Goal: Task Accomplishment & Management: Manage account settings

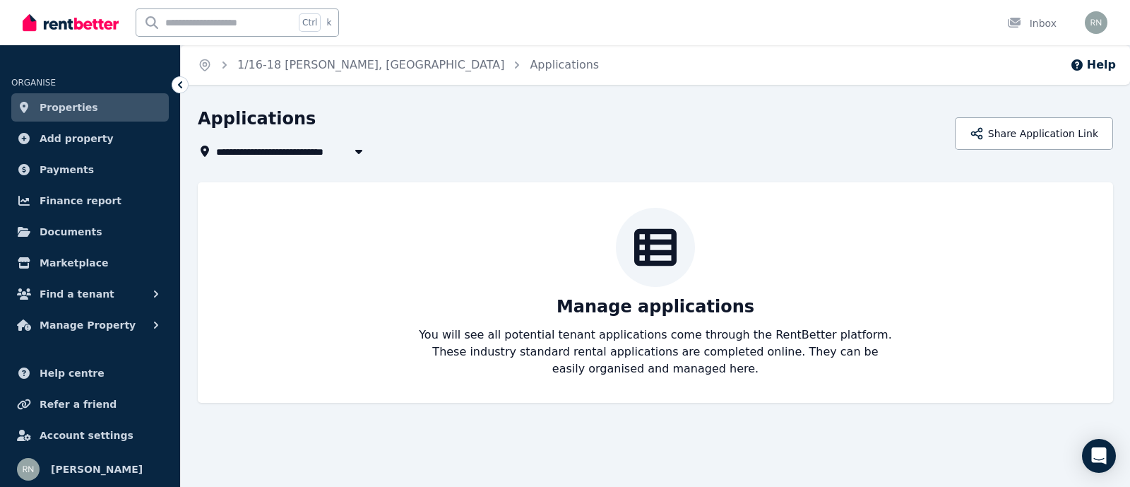
click at [114, 103] on link "Properties" at bounding box center [90, 107] width 158 height 28
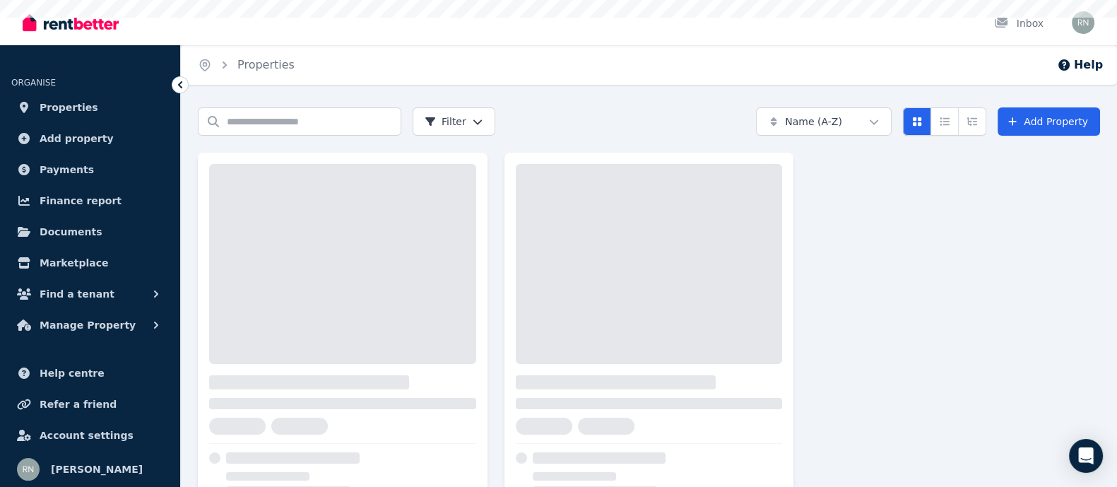
click at [114, 103] on link "Properties" at bounding box center [90, 107] width 158 height 28
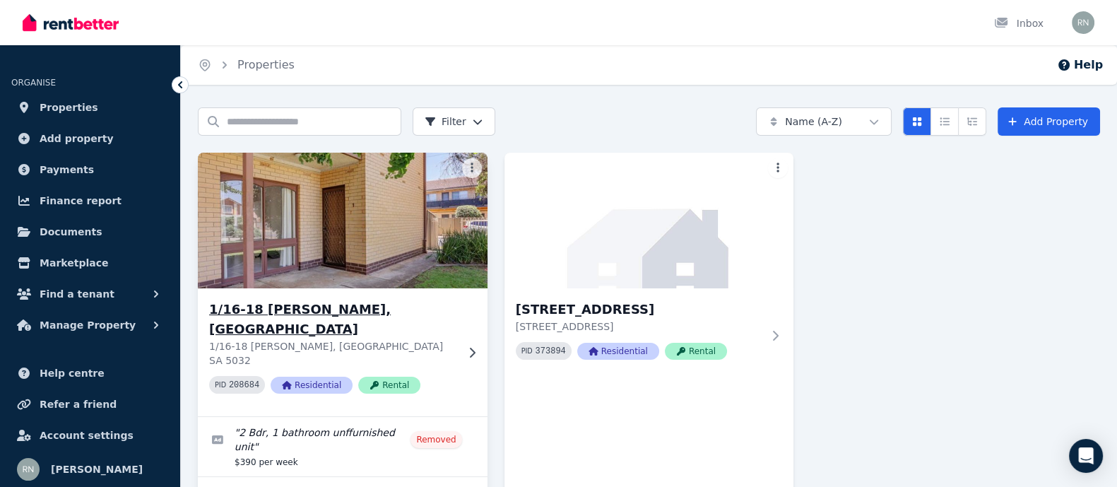
click at [405, 265] on img at bounding box center [343, 220] width 304 height 143
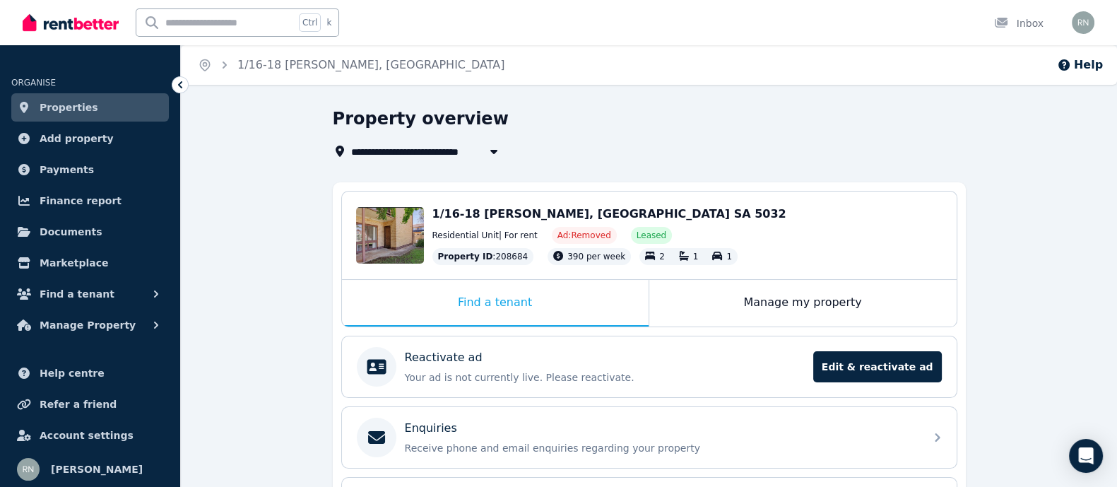
click at [73, 102] on span "Properties" at bounding box center [69, 107] width 59 height 17
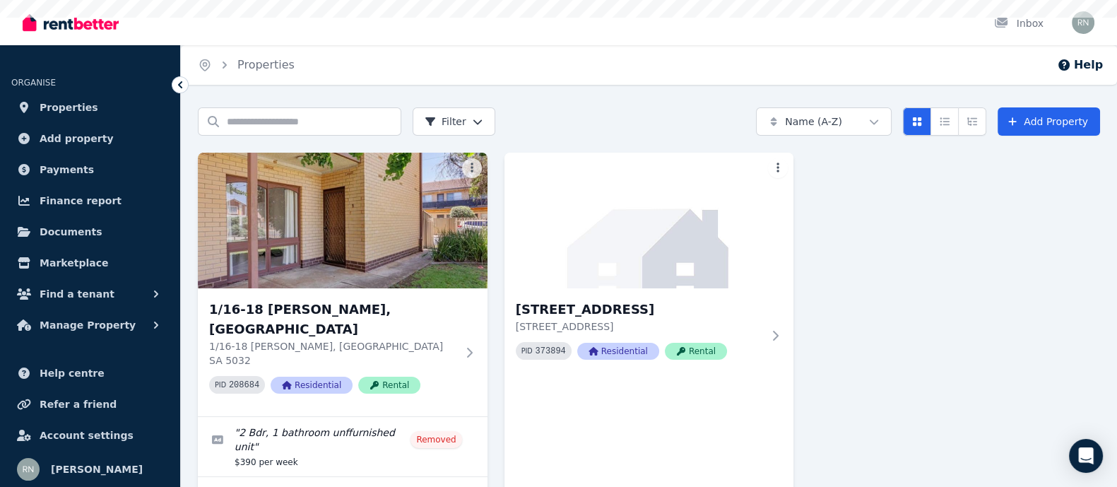
click at [73, 102] on span "Properties" at bounding box center [69, 107] width 59 height 17
click at [73, 168] on span "Payments" at bounding box center [67, 169] width 54 height 17
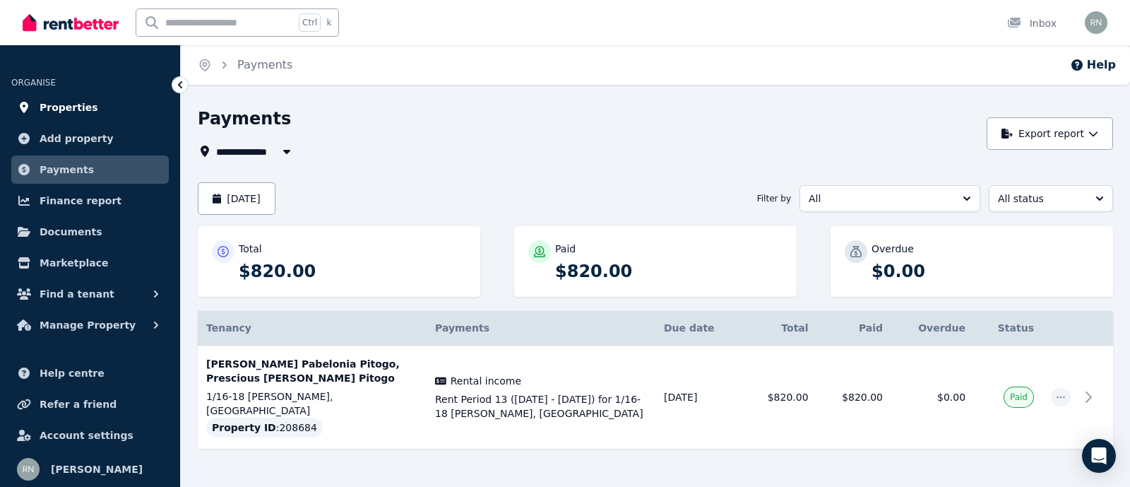
click at [75, 107] on span "Properties" at bounding box center [69, 107] width 59 height 17
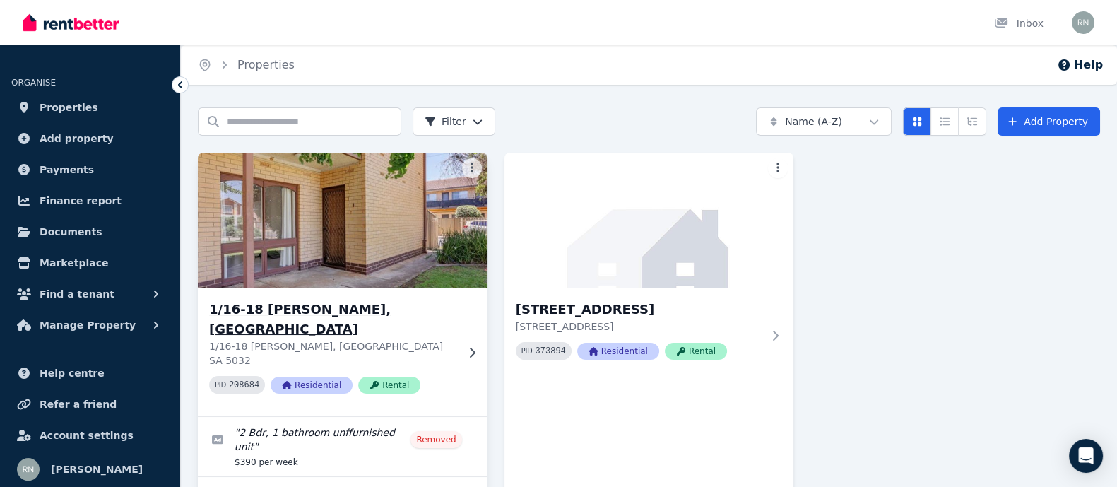
click at [384, 242] on img at bounding box center [343, 220] width 304 height 143
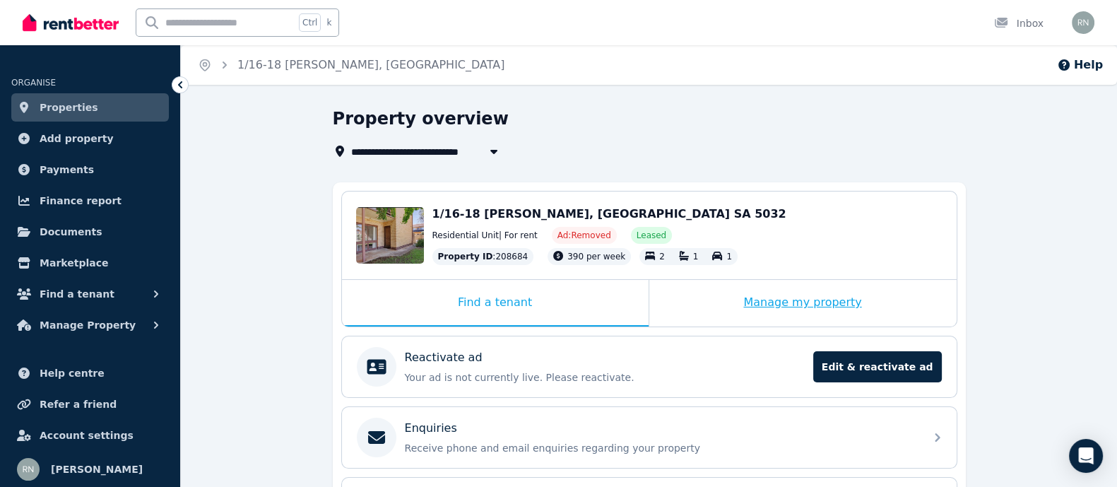
click at [812, 306] on div "Manage my property" at bounding box center [802, 303] width 307 height 47
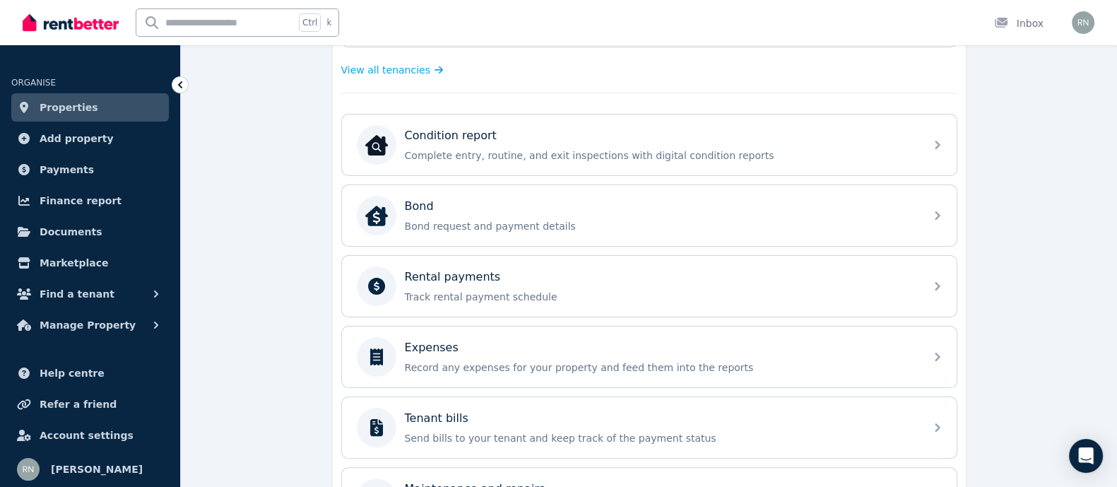
scroll to position [406, 0]
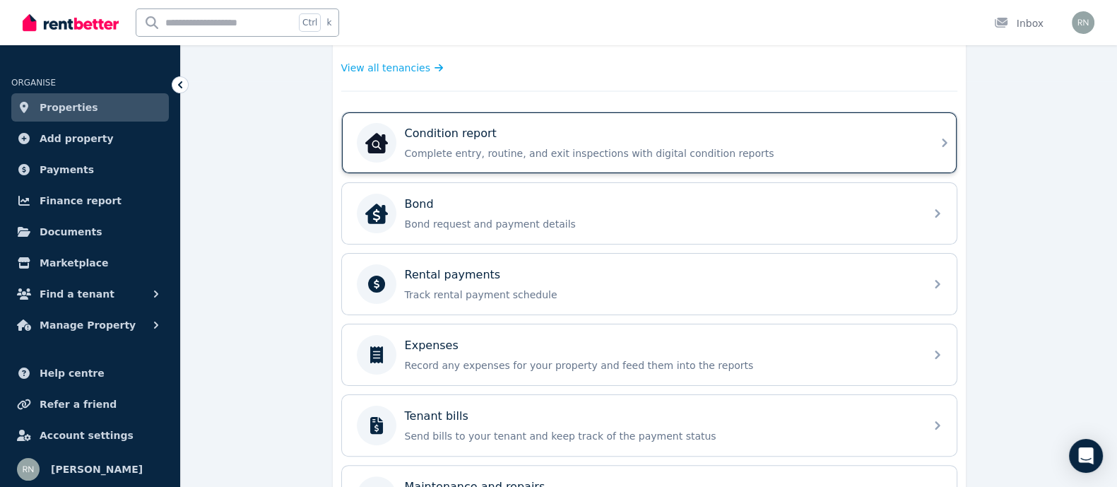
click at [824, 129] on div "Condition report" at bounding box center [661, 133] width 512 height 17
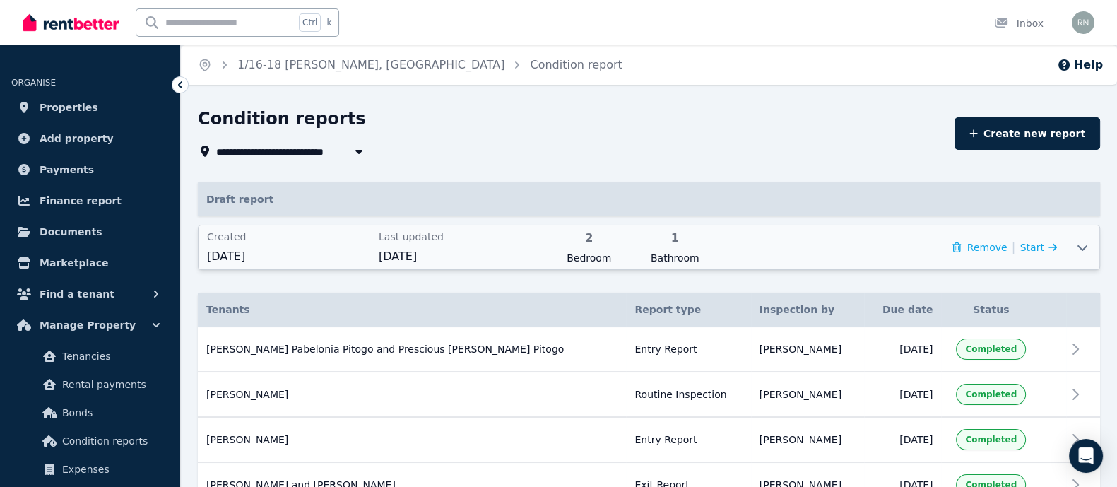
click at [244, 249] on span "11 July 2025" at bounding box center [288, 256] width 163 height 17
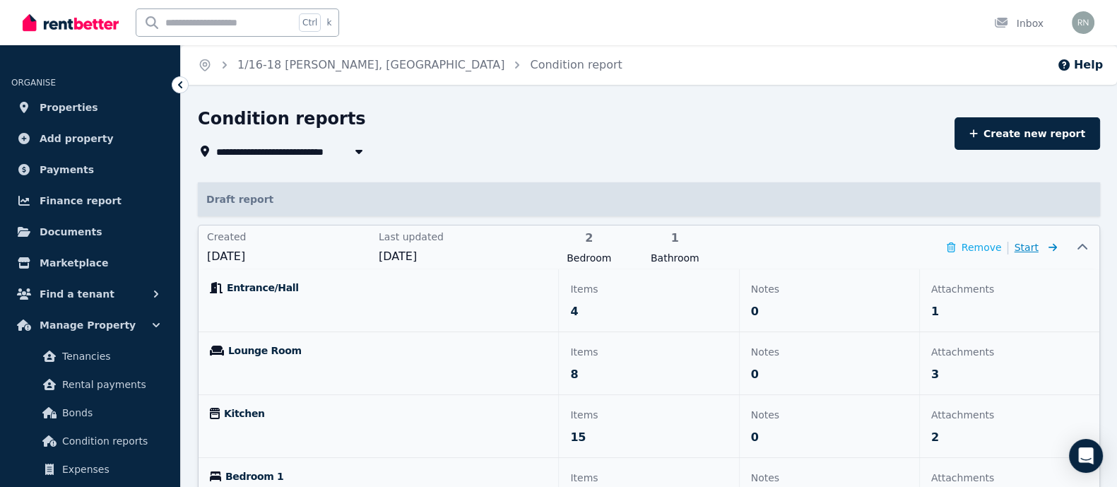
click at [1048, 249] on icon at bounding box center [1050, 247] width 14 height 10
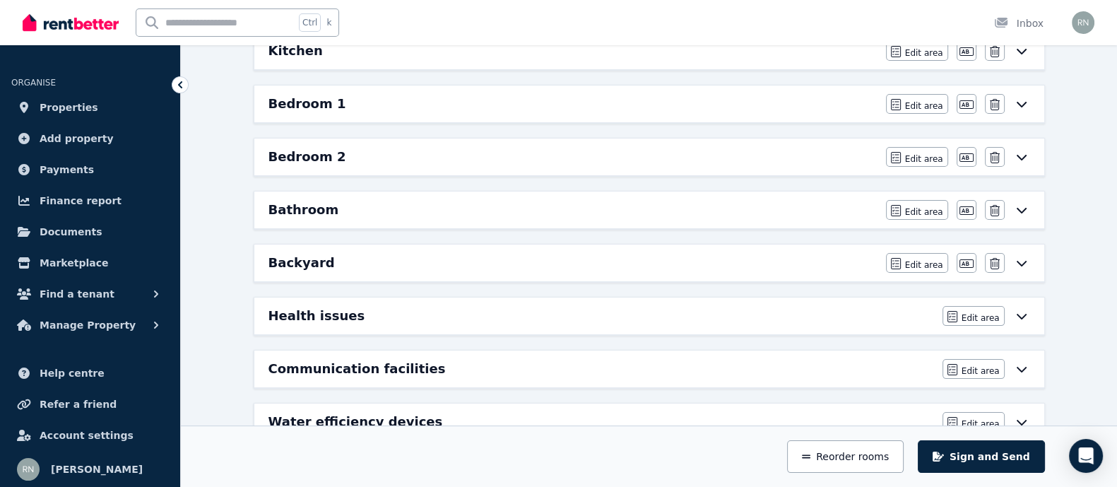
scroll to position [361, 0]
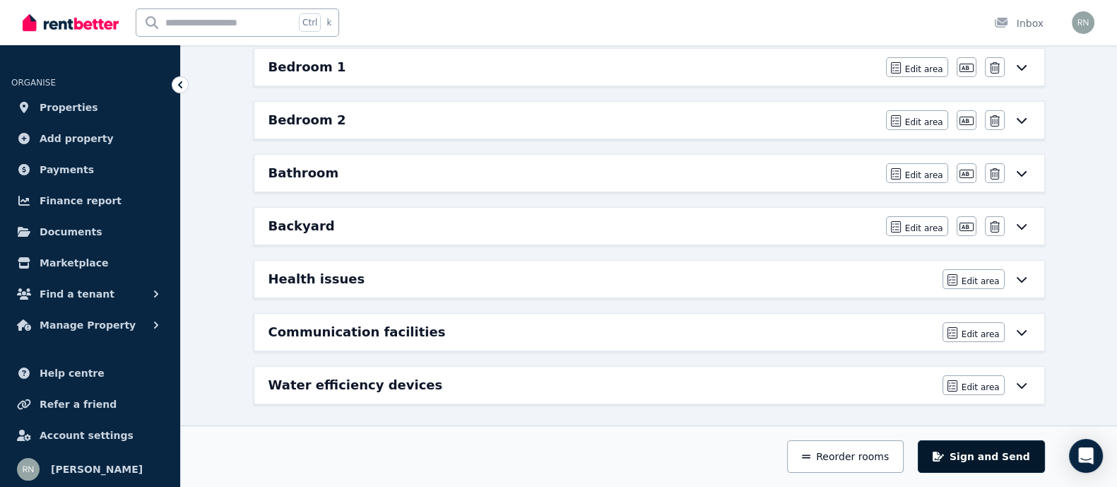
click at [969, 465] on button "Sign and Send" at bounding box center [981, 456] width 126 height 32
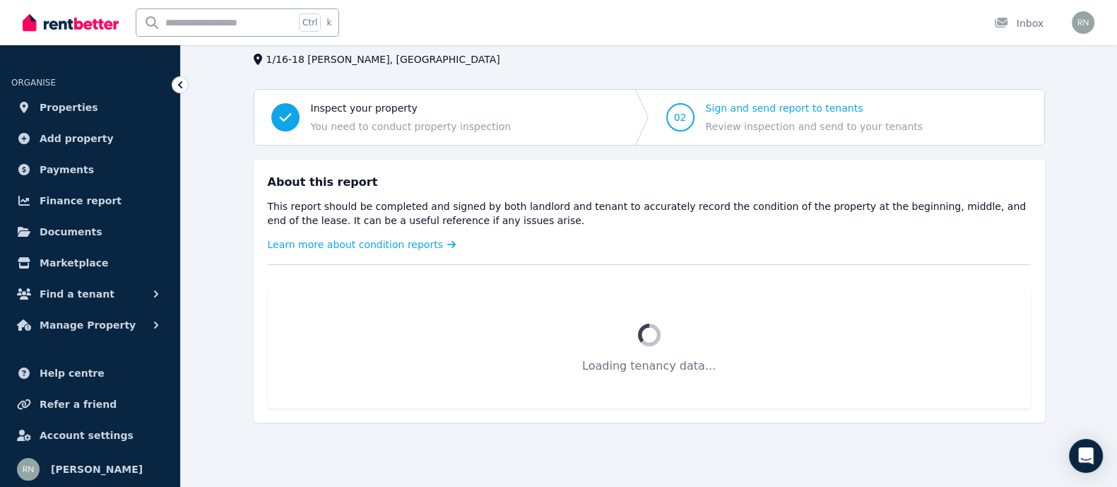
scroll to position [160, 0]
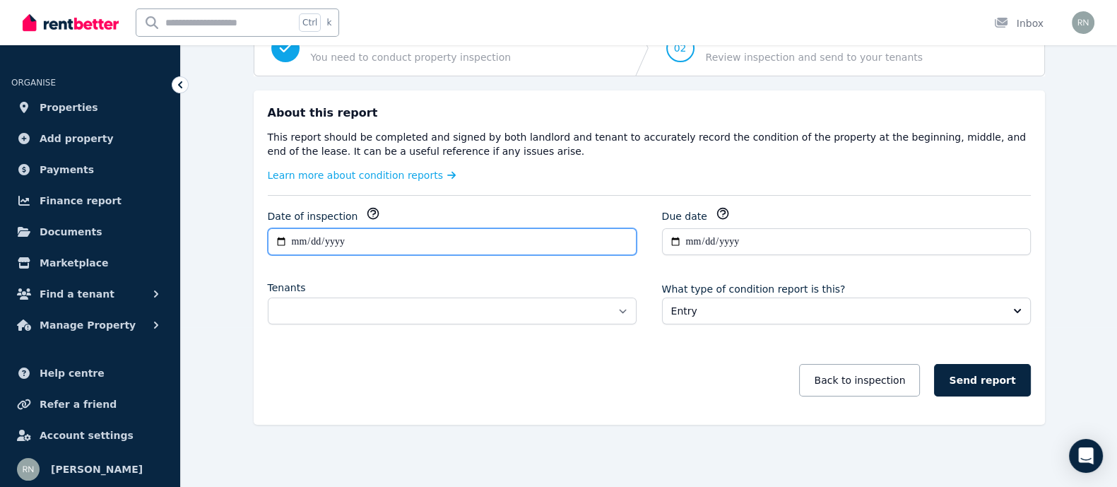
click at [357, 242] on input "**********" at bounding box center [452, 241] width 369 height 27
click at [279, 237] on input "**********" at bounding box center [452, 241] width 369 height 27
type input "**********"
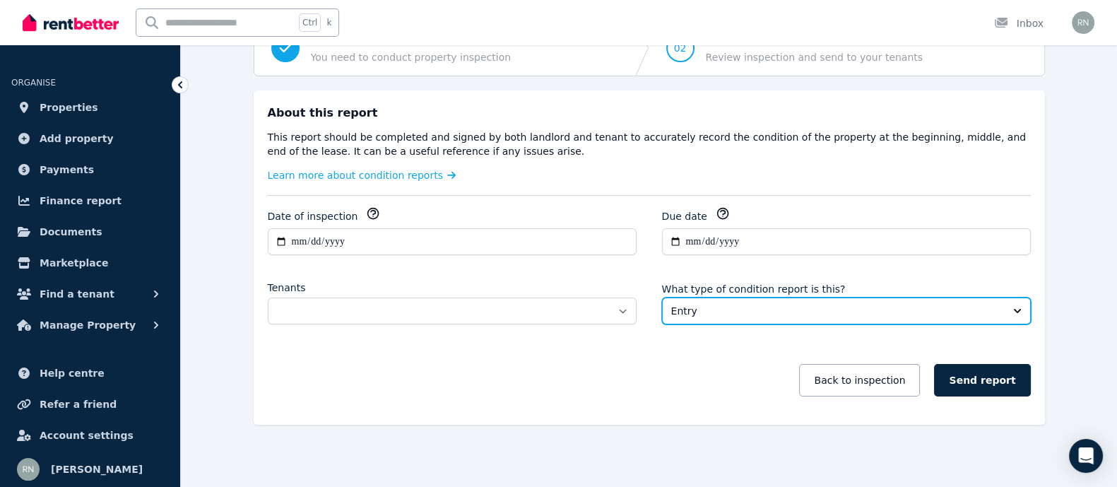
click at [1017, 312] on button "Entry" at bounding box center [846, 310] width 369 height 27
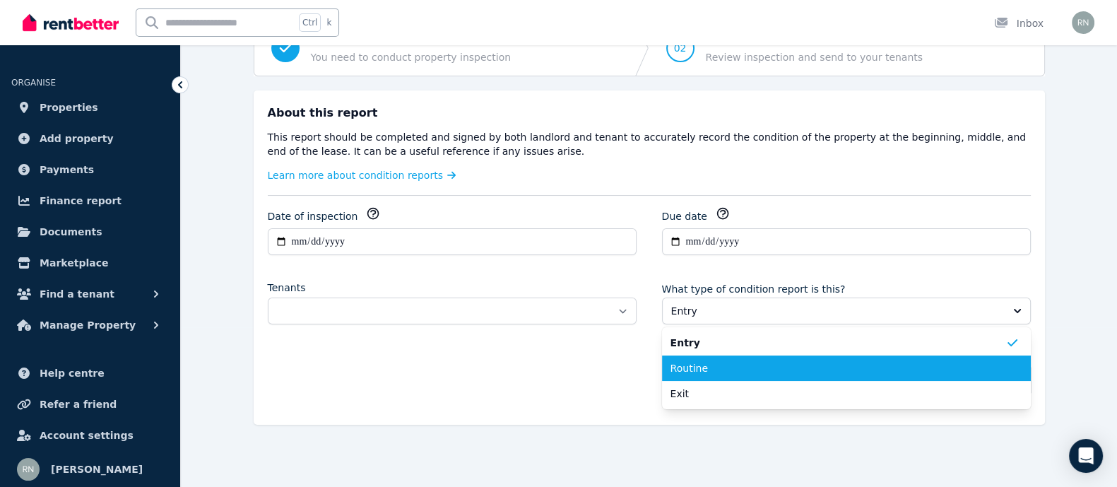
click at [933, 362] on span "Routine" at bounding box center [837, 368] width 335 height 14
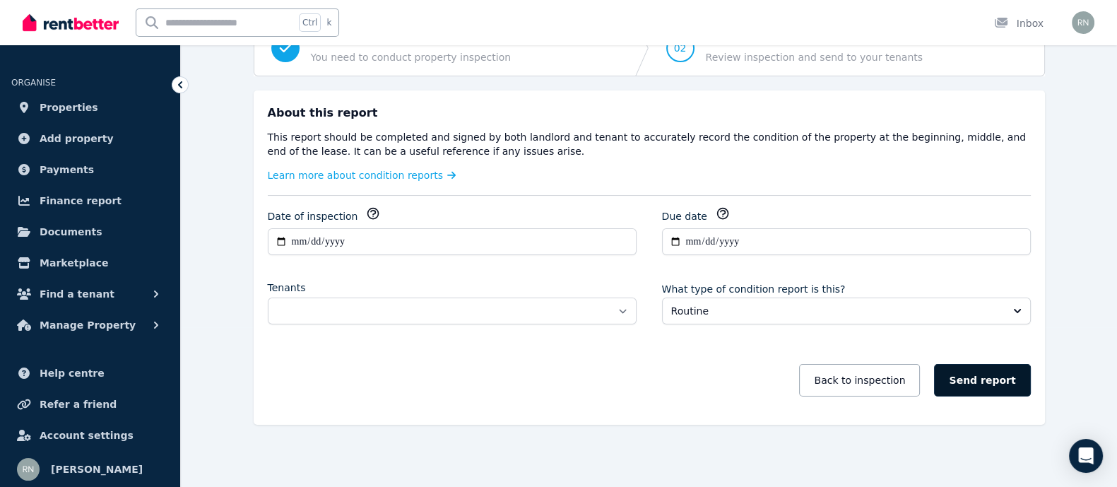
click at [975, 376] on button "Send report" at bounding box center [982, 380] width 96 height 32
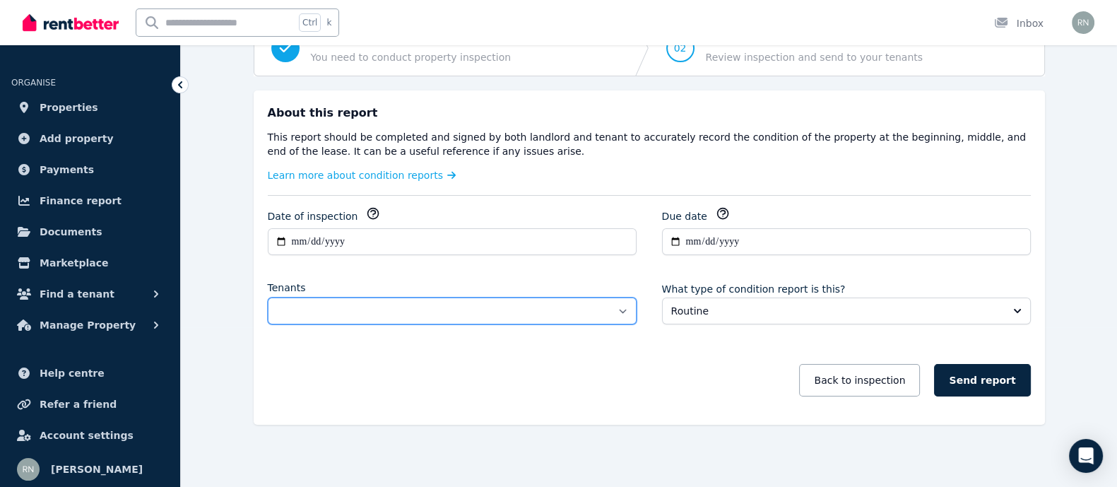
click at [584, 307] on select "**********" at bounding box center [452, 310] width 369 height 27
select select "**********"
click at [268, 297] on select "**********" at bounding box center [452, 310] width 369 height 27
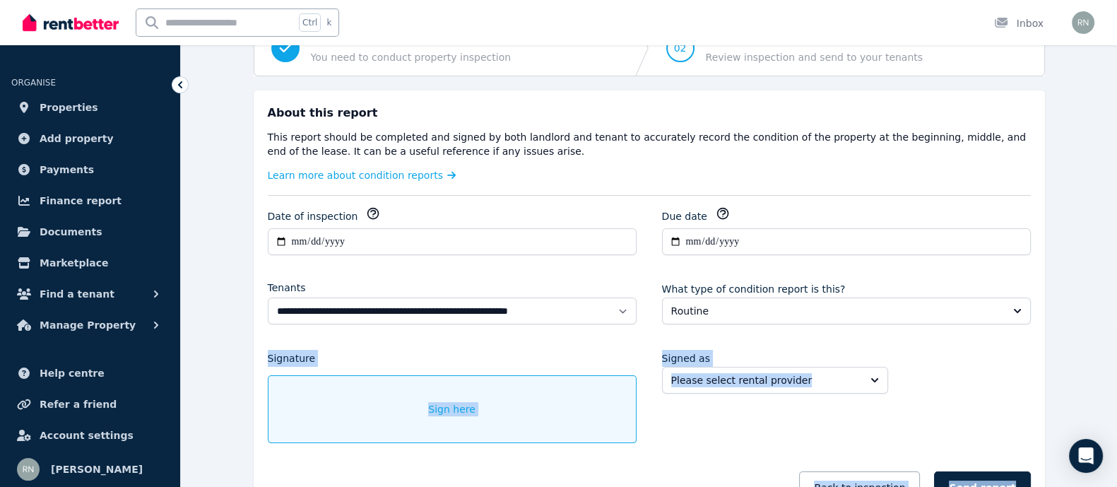
drag, startPoint x: 1116, startPoint y: 359, endPoint x: 1123, endPoint y: 402, distance: 43.6
click at [1117, 327] on html "**********" at bounding box center [558, 83] width 1117 height 487
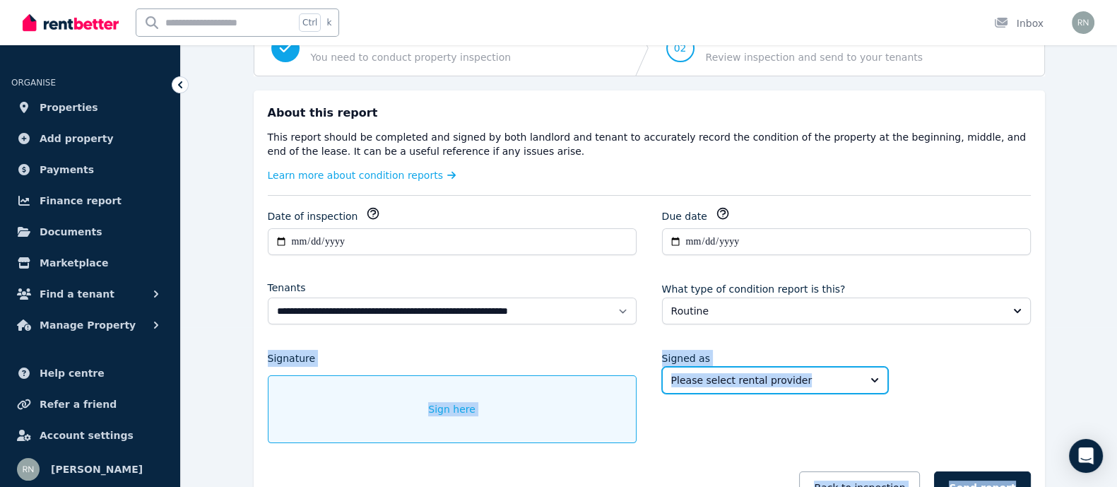
click at [862, 377] on button "Please select rental provider" at bounding box center [775, 380] width 226 height 27
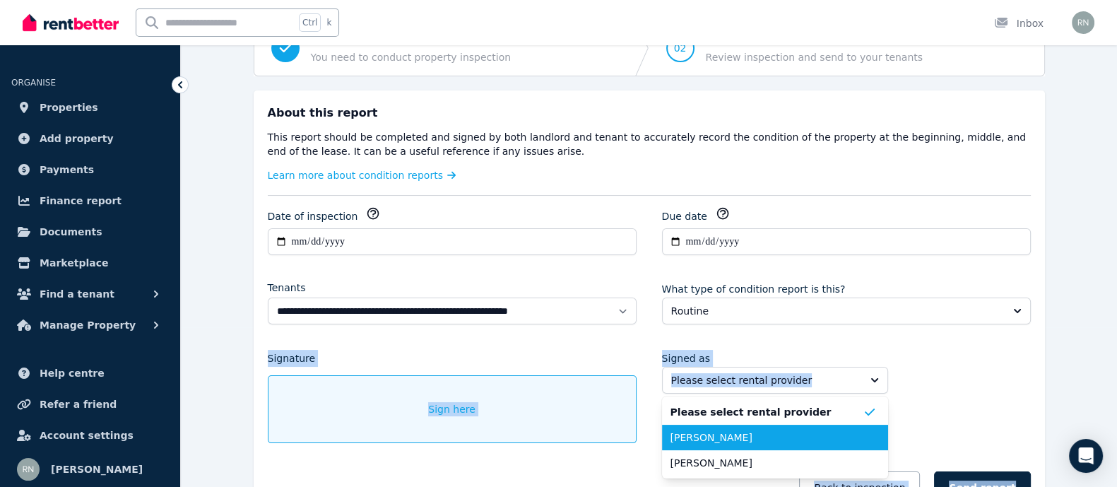
click at [800, 434] on span "Ronel Marie Naude" at bounding box center [766, 437] width 192 height 14
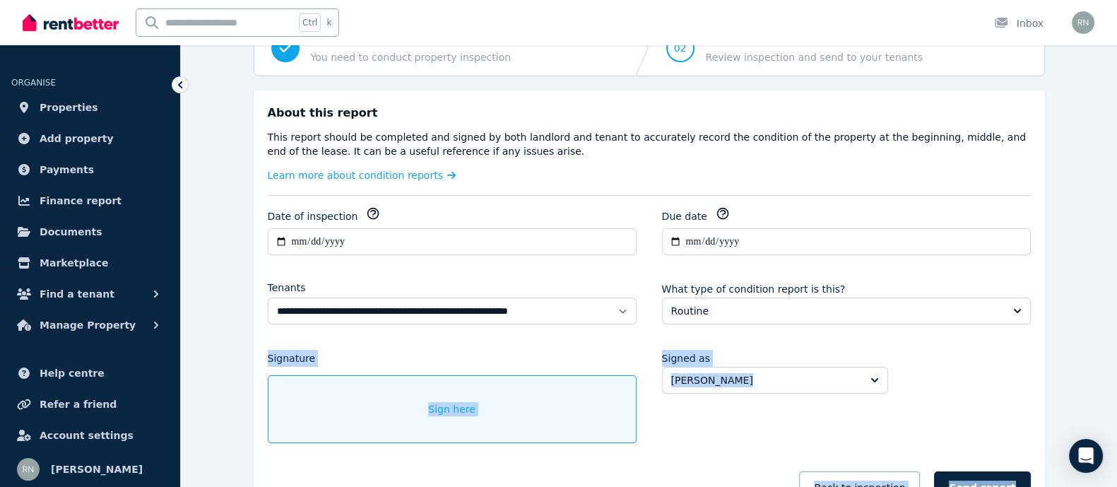
click at [463, 402] on span "Sign here" at bounding box center [451, 409] width 47 height 14
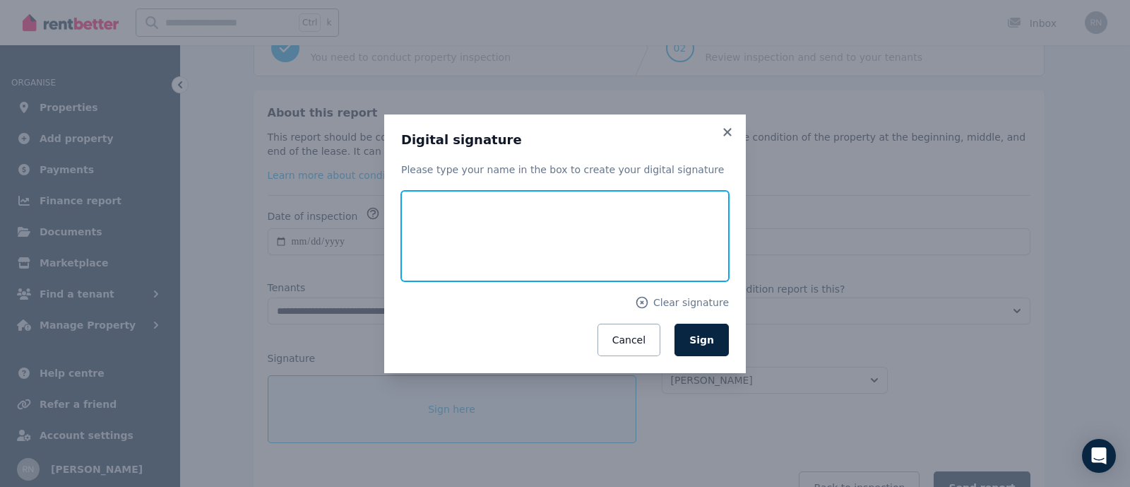
click at [477, 232] on input "text" at bounding box center [565, 236] width 328 height 90
type input "**********"
click at [675, 324] on button "Sign" at bounding box center [702, 340] width 54 height 32
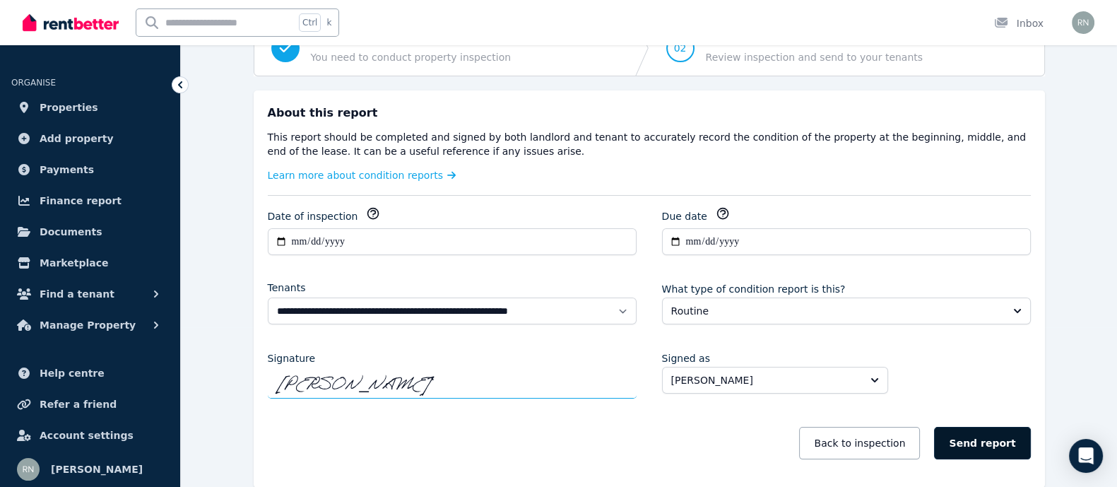
click at [984, 430] on button "Send report" at bounding box center [982, 443] width 96 height 32
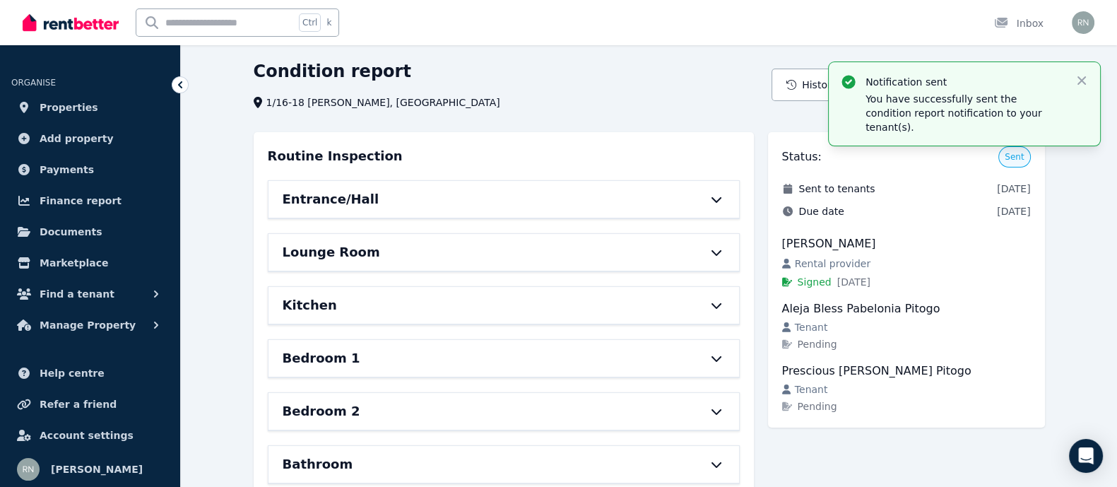
scroll to position [0, 0]
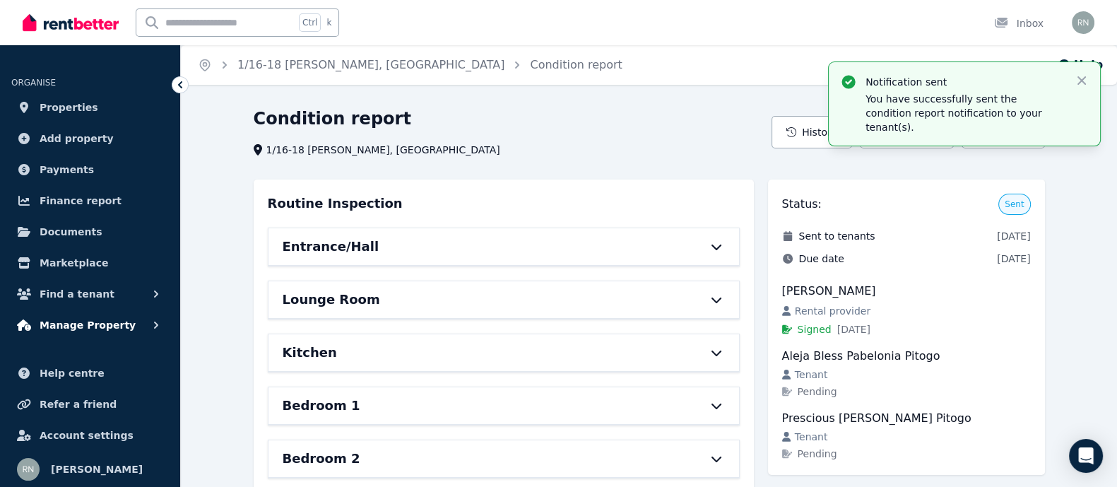
click at [93, 324] on span "Manage Property" at bounding box center [88, 325] width 96 height 17
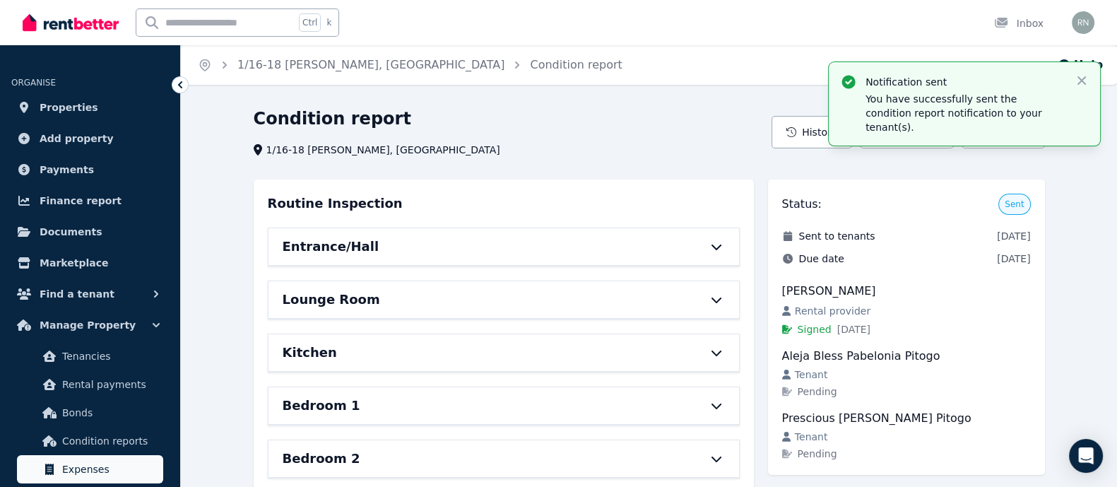
click at [126, 464] on span "Expenses" at bounding box center [109, 469] width 95 height 17
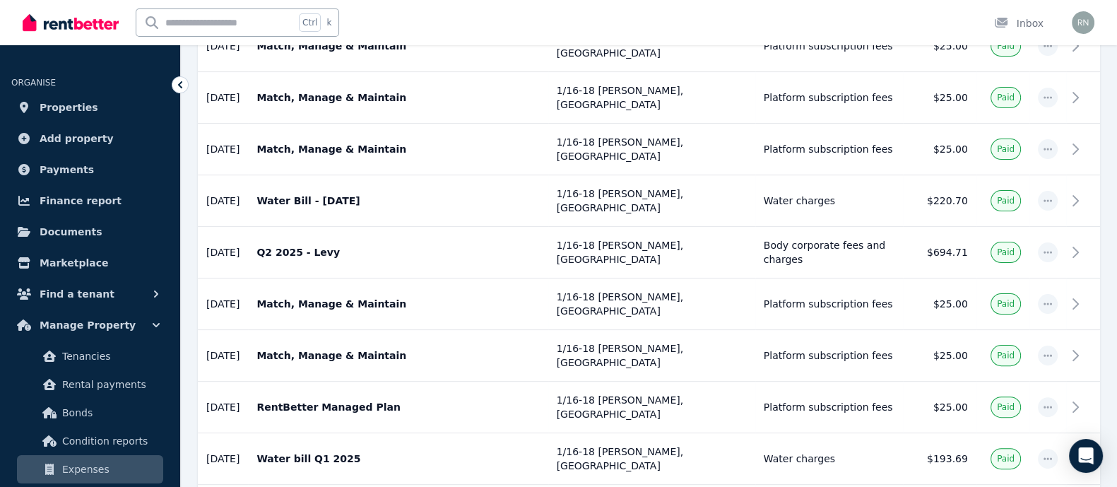
scroll to position [493, 0]
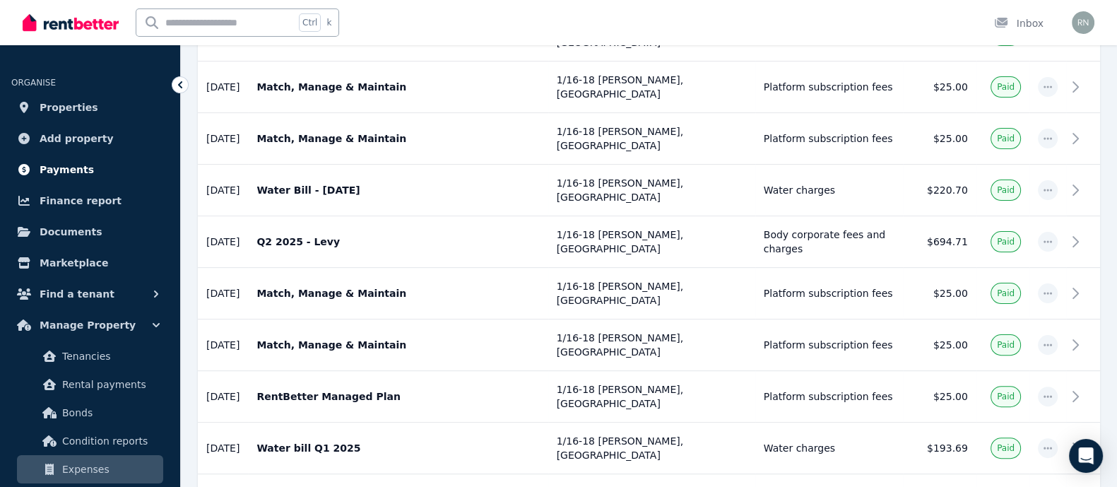
click at [87, 167] on link "Payments" at bounding box center [90, 169] width 158 height 28
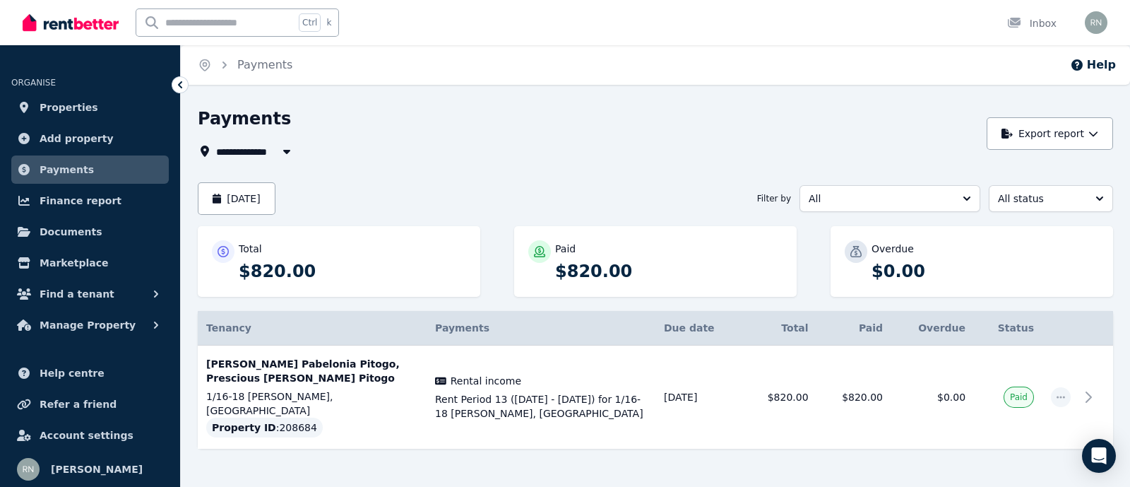
drag, startPoint x: 1096, startPoint y: 7, endPoint x: 777, endPoint y: 25, distance: 319.1
click at [777, 25] on div "Ctrl k Inbox" at bounding box center [541, 22] width 1037 height 45
click at [71, 111] on span "Properties" at bounding box center [69, 107] width 59 height 17
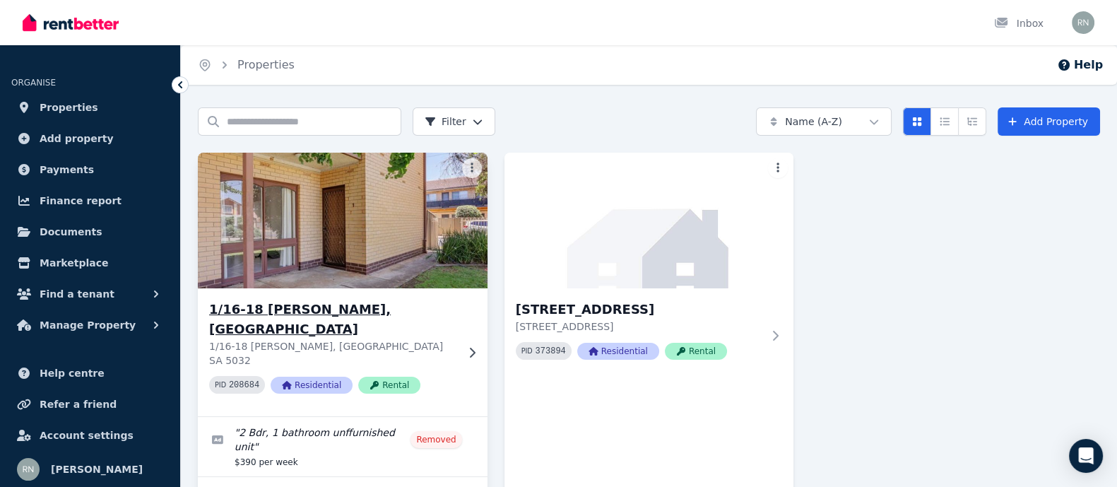
click at [316, 227] on img at bounding box center [343, 220] width 304 height 143
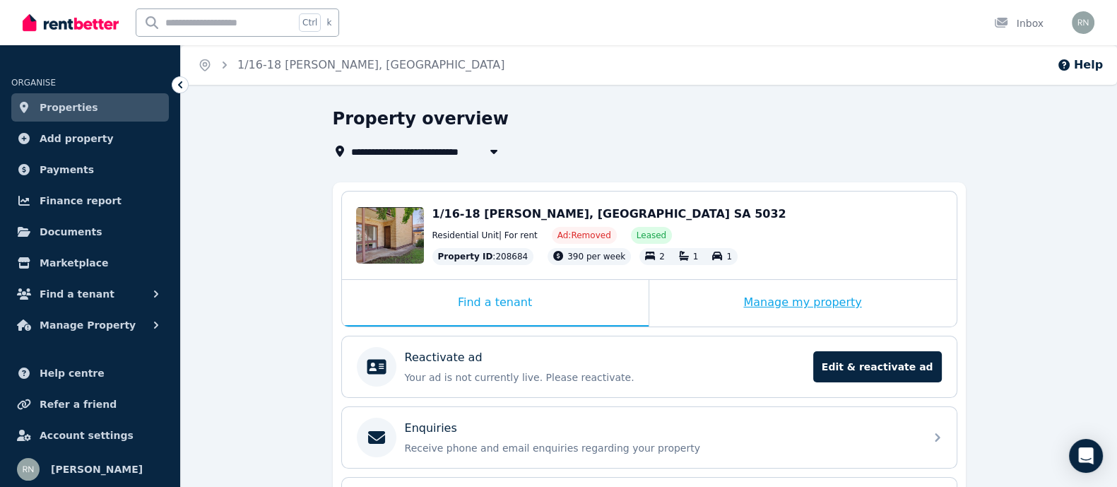
click at [792, 305] on div "Manage my property" at bounding box center [802, 303] width 307 height 47
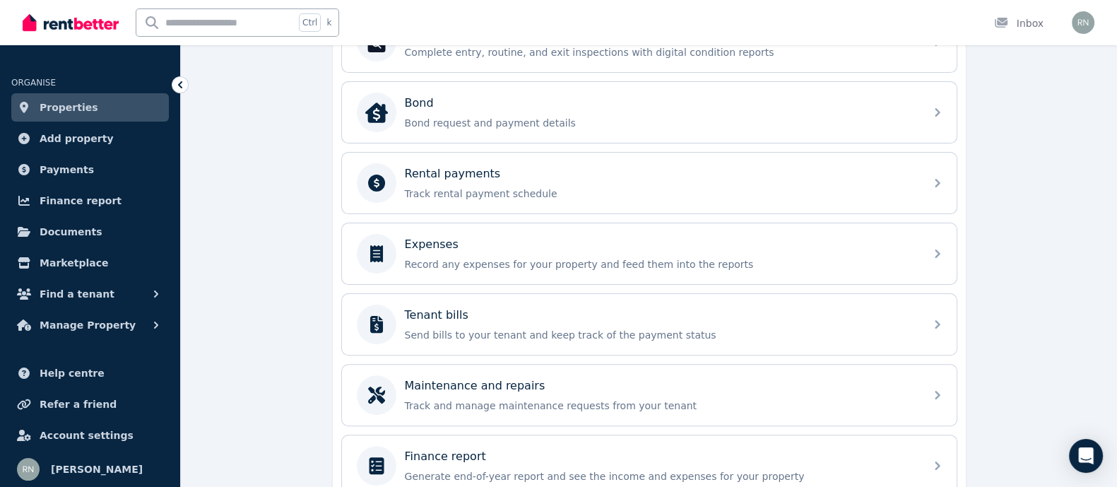
scroll to position [511, 0]
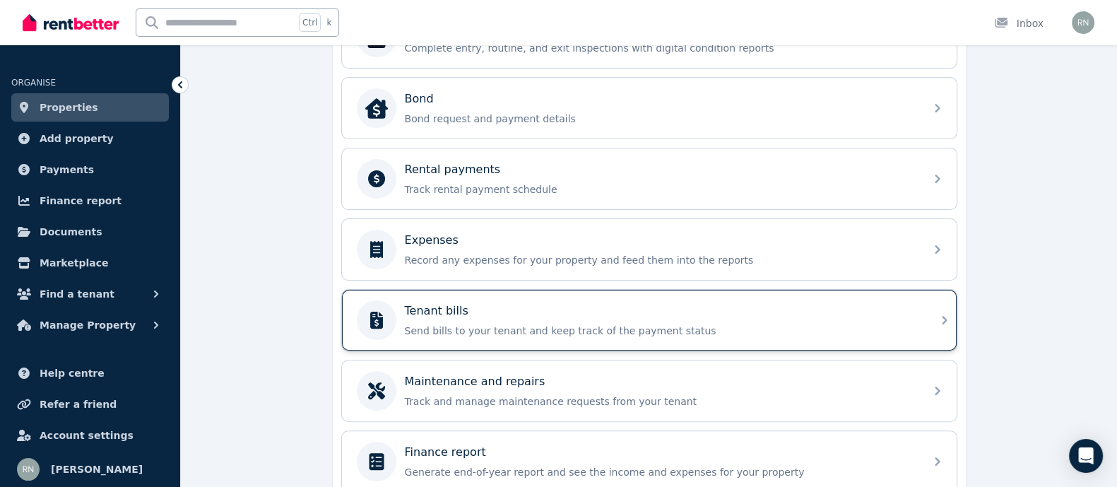
click at [853, 324] on p "Send bills to your tenant and keep track of the payment status" at bounding box center [661, 331] width 512 height 14
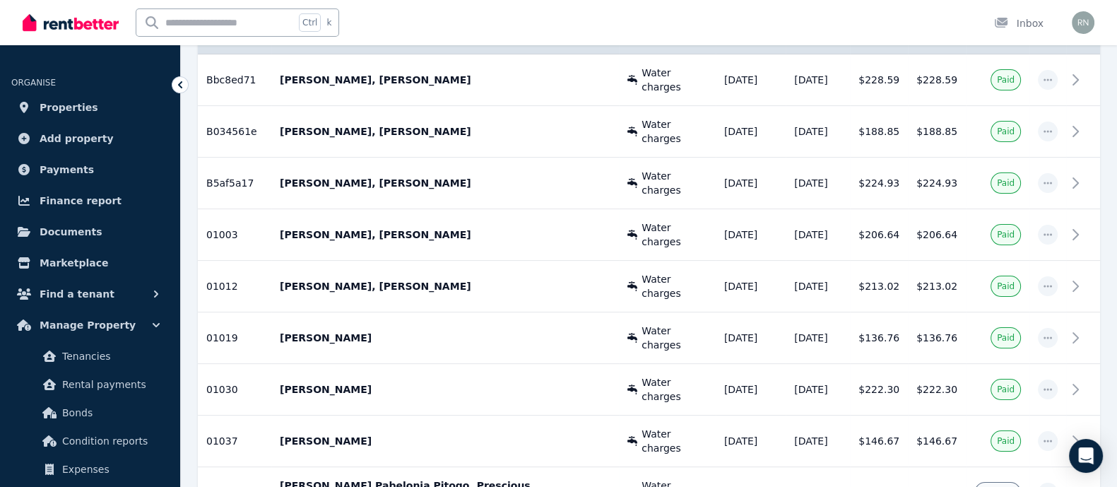
scroll to position [317, 0]
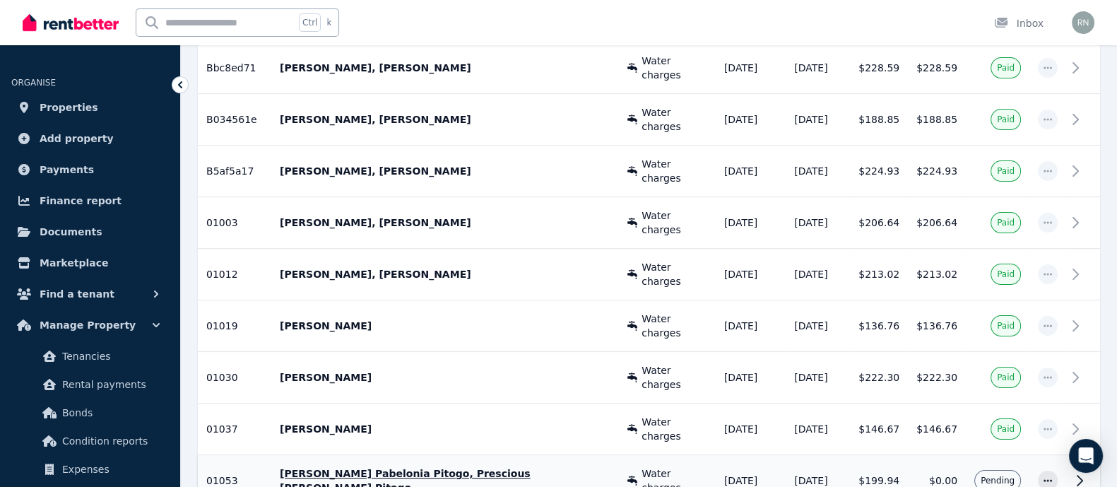
click at [1077, 472] on icon at bounding box center [1079, 480] width 17 height 17
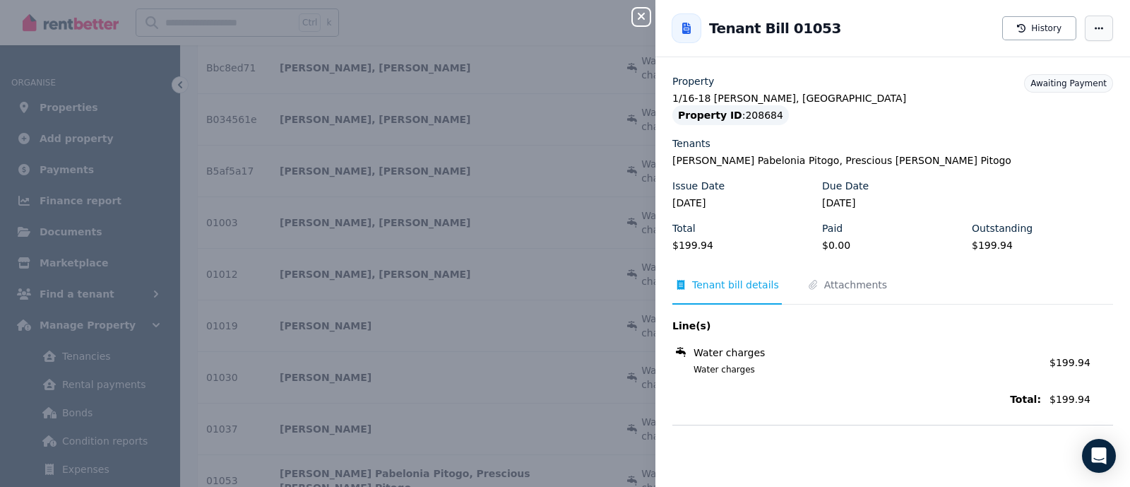
click at [1085, 37] on span "button" at bounding box center [1099, 28] width 28 height 25
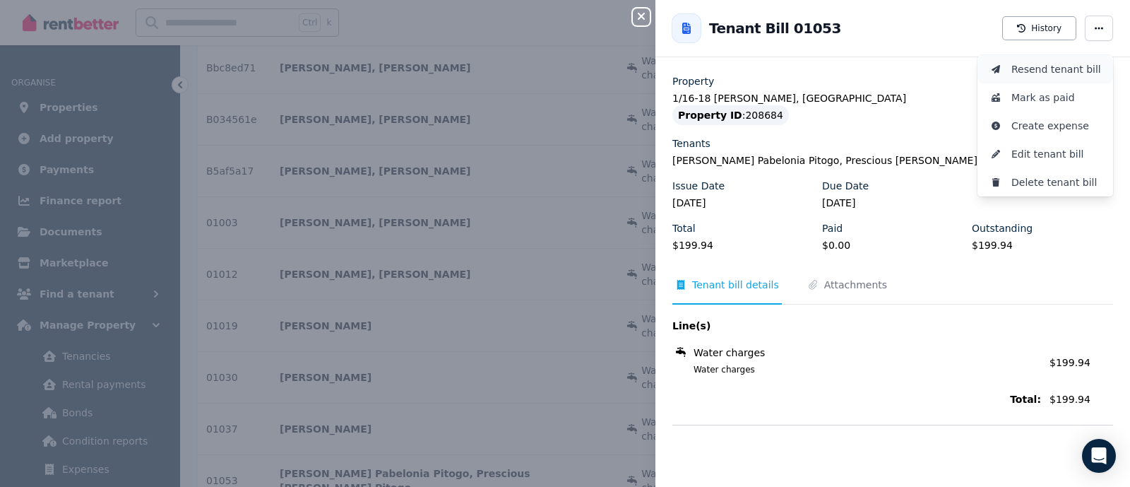
click at [1039, 76] on span "Resend tenant bill" at bounding box center [1057, 69] width 90 height 17
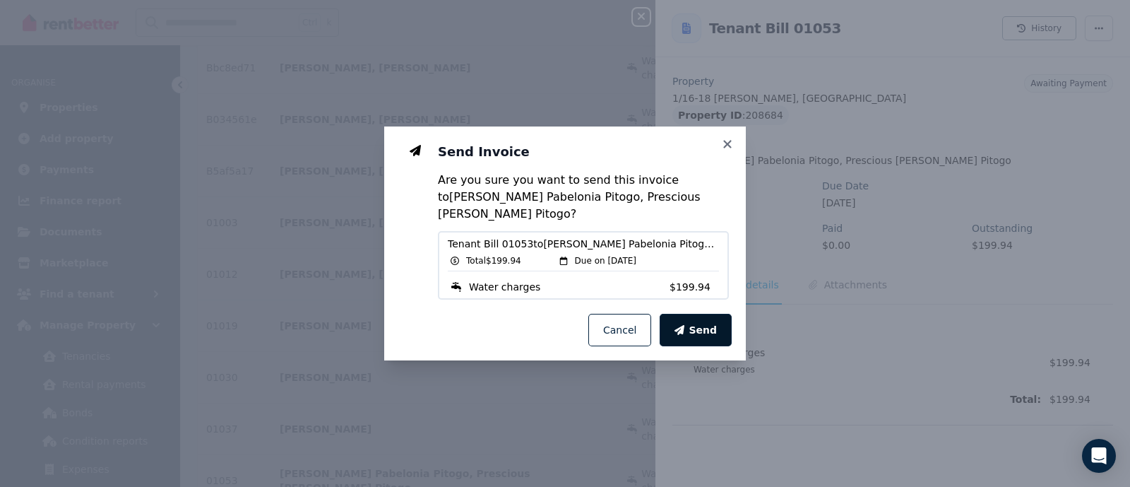
click at [713, 326] on span "Send" at bounding box center [703, 330] width 28 height 14
